Goal: Information Seeking & Learning: Learn about a topic

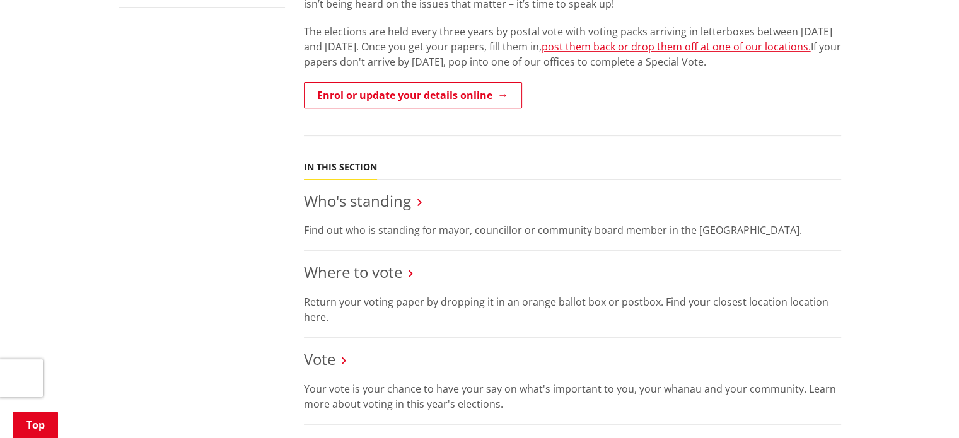
scroll to position [582, 0]
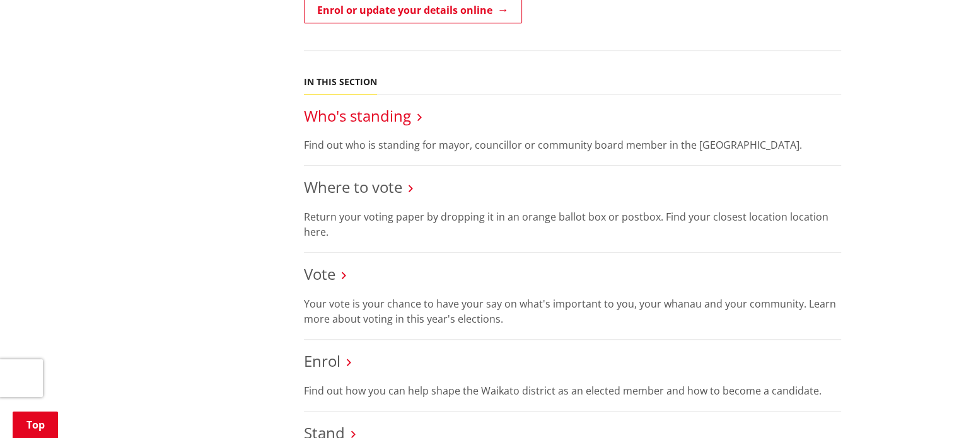
click at [387, 105] on link "Who's standing" at bounding box center [357, 115] width 107 height 21
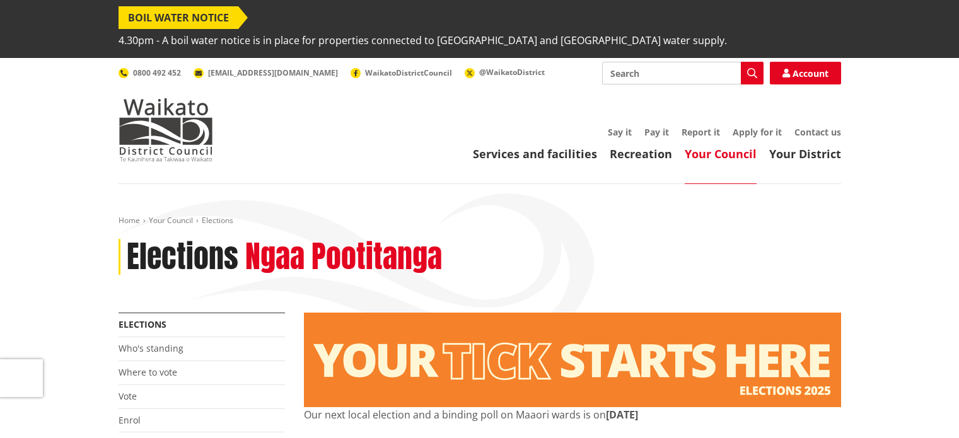
scroll to position [582, 0]
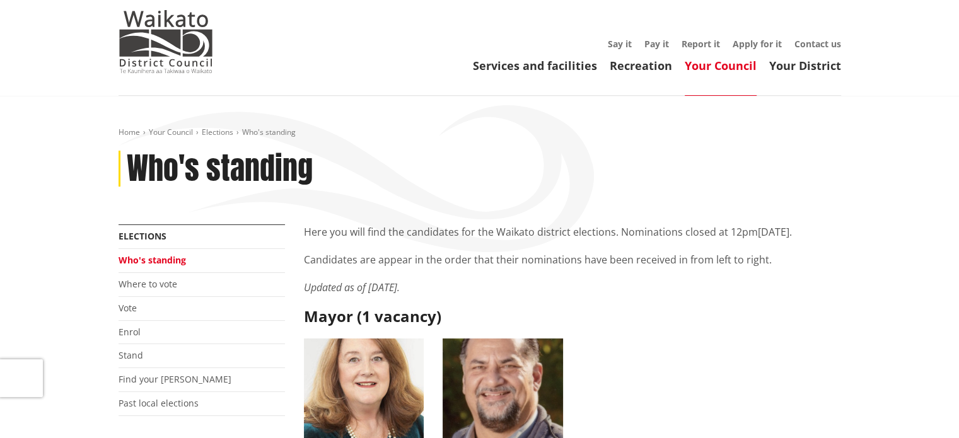
scroll to position [88, 0]
